Goal: Information Seeking & Learning: Learn about a topic

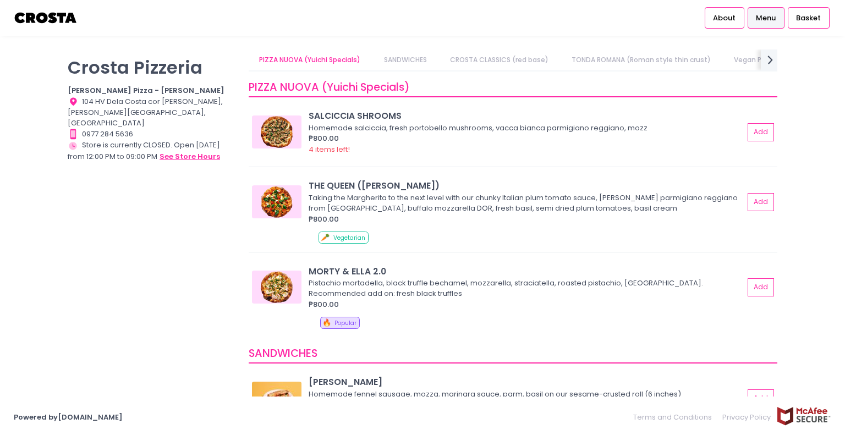
click at [185, 151] on button "see store hours" at bounding box center [190, 157] width 62 height 12
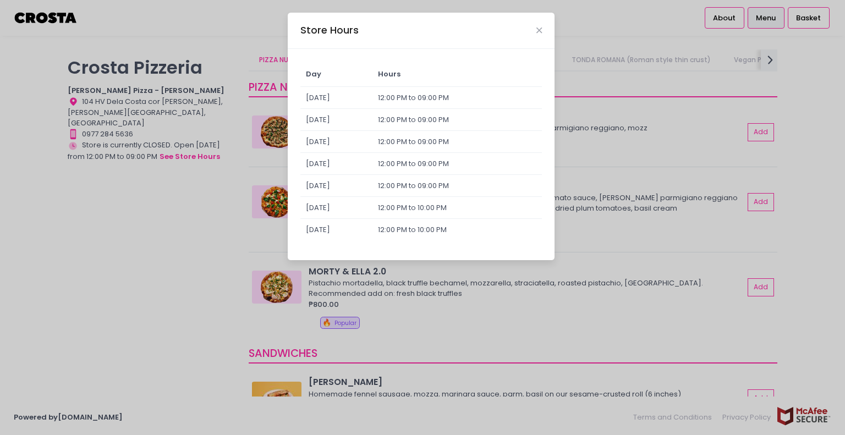
click at [184, 142] on div "Store Hours Day Hours [DATE] 12:00 PM to 09:00 PM [DATE] 12:00 PM to 09:00 PM […" at bounding box center [422, 217] width 845 height 435
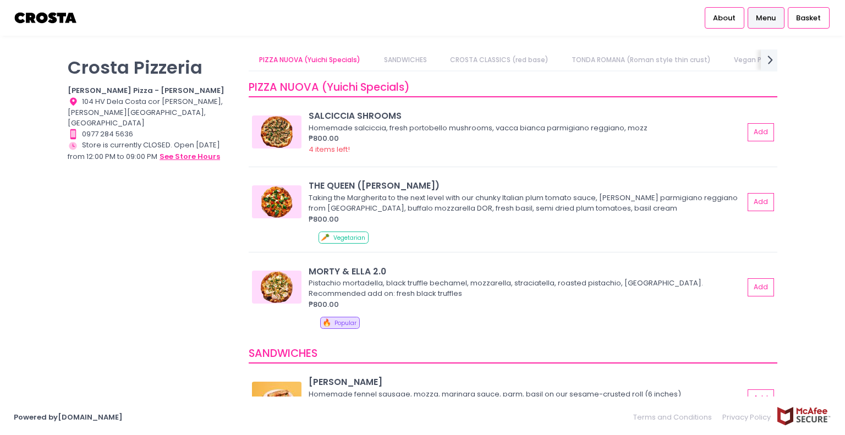
click at [184, 151] on button "see store hours" at bounding box center [190, 157] width 62 height 12
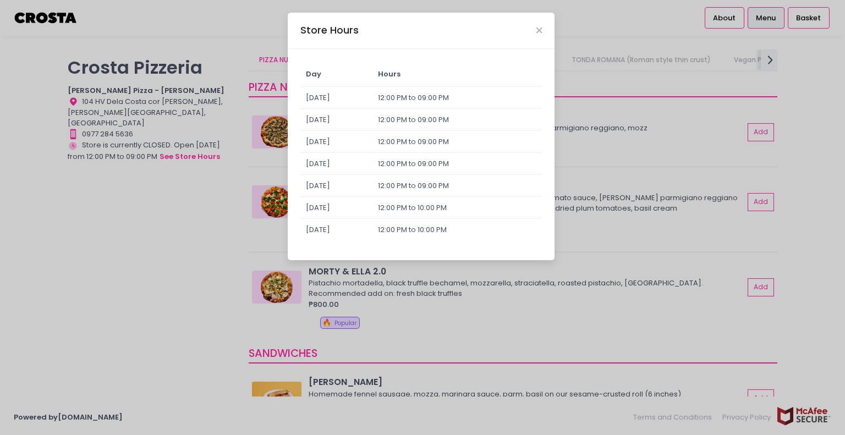
click at [184, 142] on div "Store Hours Day Hours [DATE] 12:00 PM to 09:00 PM [DATE] 12:00 PM to 09:00 PM […" at bounding box center [422, 217] width 845 height 435
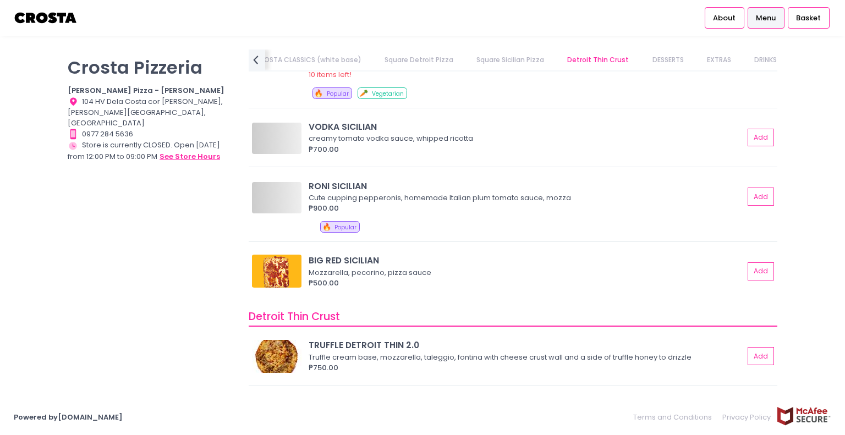
scroll to position [1486, 0]
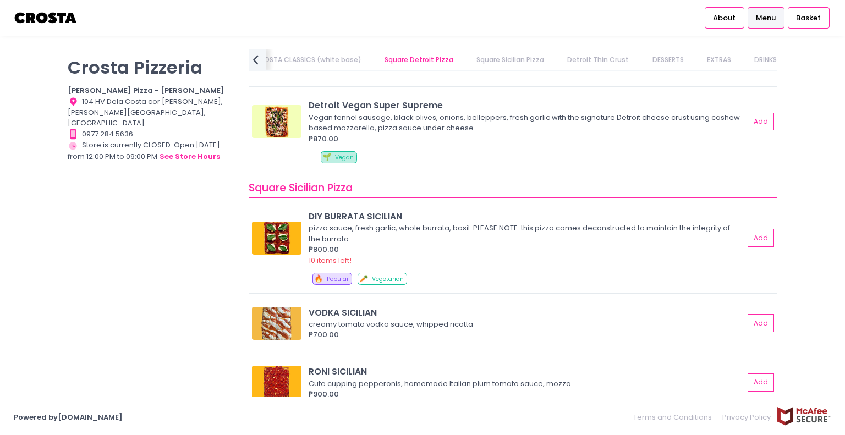
click at [251, 57] on icon "prev Created with Sketch." at bounding box center [256, 60] width 16 height 16
click at [253, 56] on icon "prev Created with Sketch." at bounding box center [256, 60] width 16 height 16
click at [255, 59] on icon "prev Created with Sketch." at bounding box center [256, 60] width 16 height 16
click at [253, 58] on icon "prev Created with Sketch." at bounding box center [256, 60] width 16 height 16
click at [251, 58] on icon "prev Created with Sketch." at bounding box center [256, 60] width 16 height 16
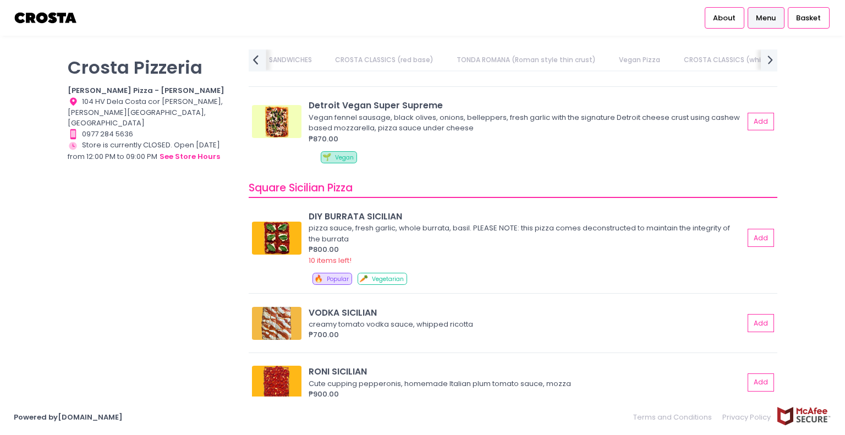
scroll to position [0, 20]
click at [251, 58] on div "PIZZA NUOVA (Yuichi Specials) SANDWICHES [PERSON_NAME] CLASSICS (red base) TOND…" at bounding box center [513, 61] width 529 height 22
click at [251, 58] on link "PIZZA NUOVA (Yuichi Specials)" at bounding box center [310, 60] width 123 height 21
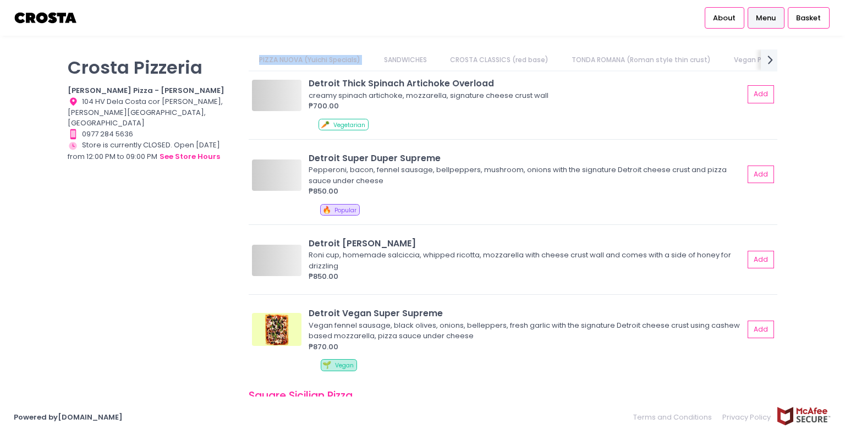
click at [251, 58] on link "PIZZA NUOVA (Yuichi Specials)" at bounding box center [310, 60] width 123 height 21
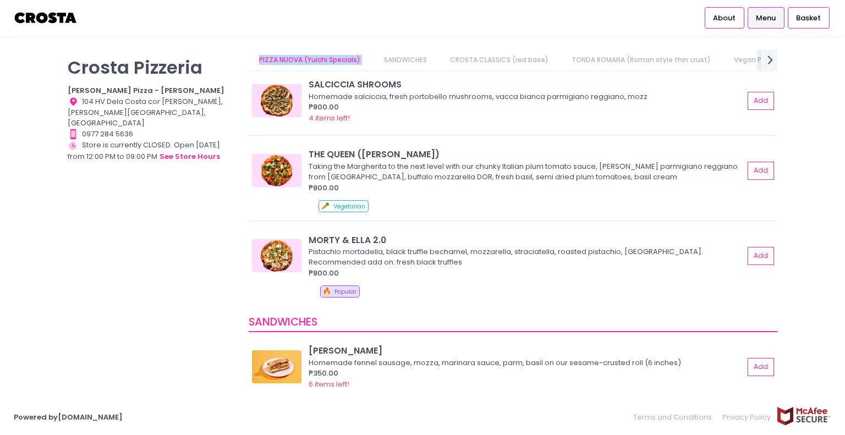
scroll to position [0, 0]
